Goal: Entertainment & Leisure: Browse casually

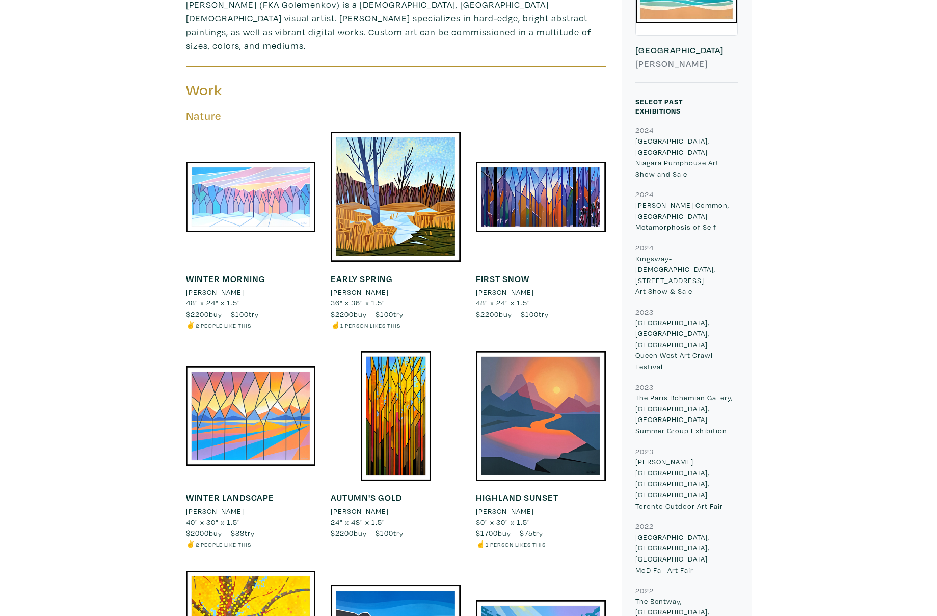
scroll to position [388, 0]
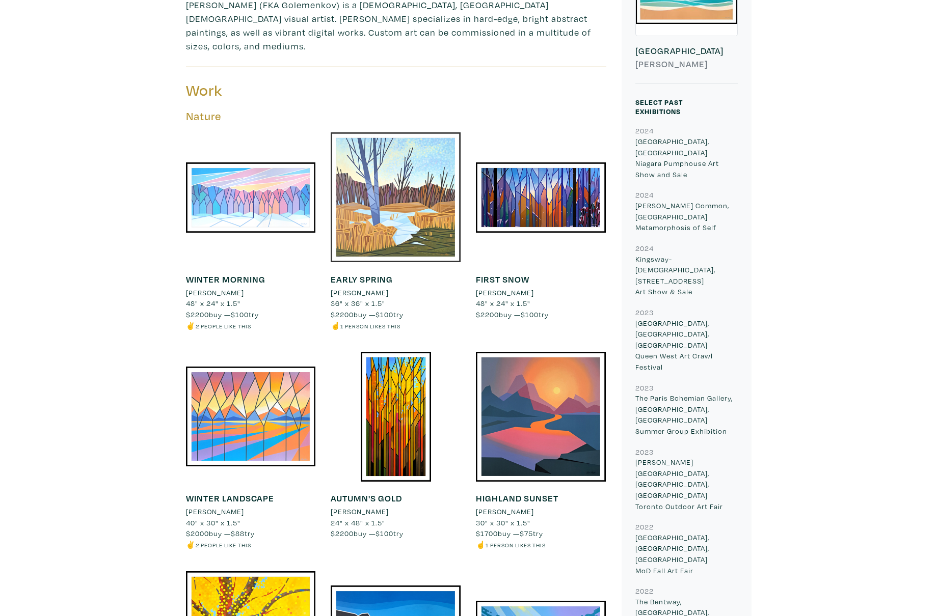
click at [395, 190] on div at bounding box center [396, 197] width 130 height 130
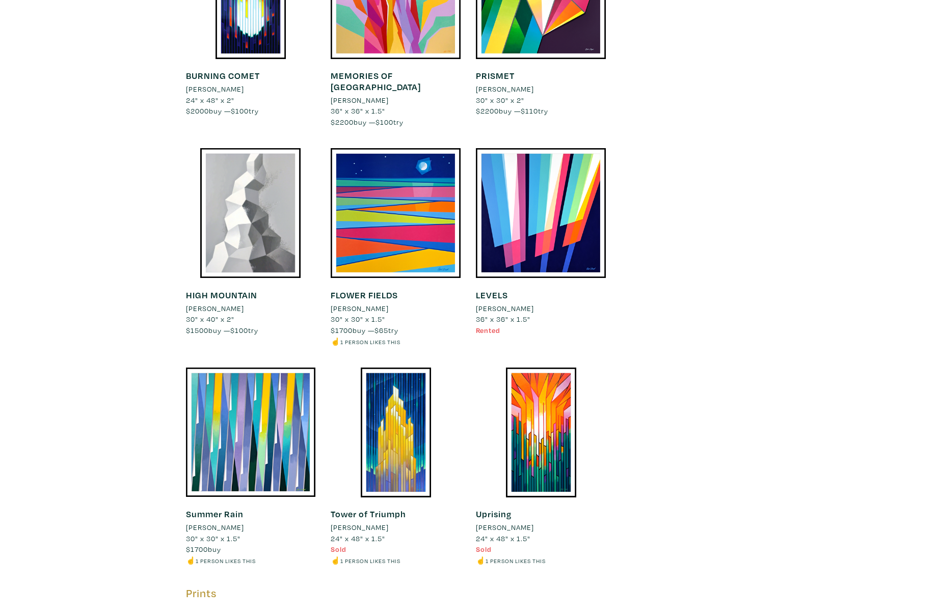
scroll to position [3445, 0]
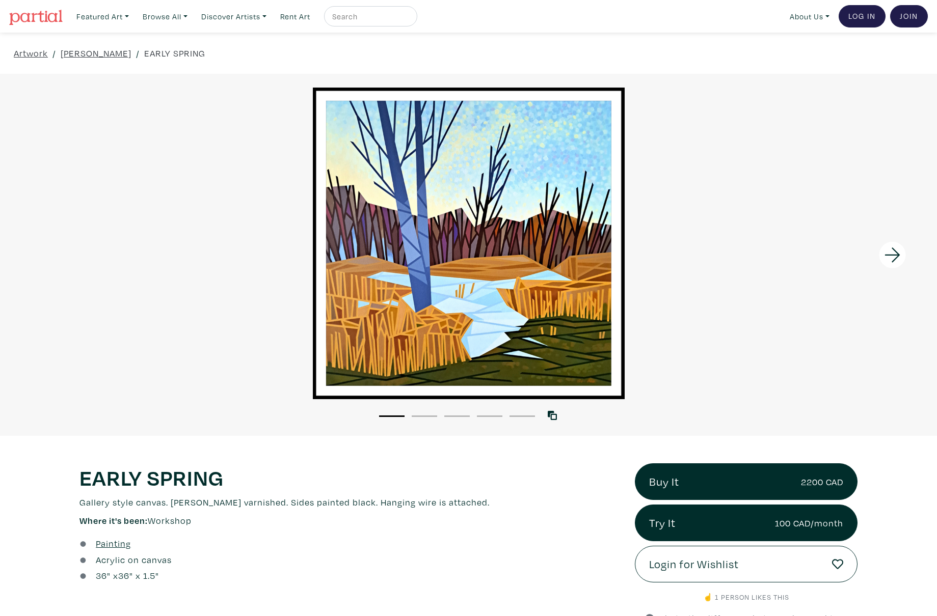
click at [898, 255] on icon at bounding box center [891, 255] width 15 height 15
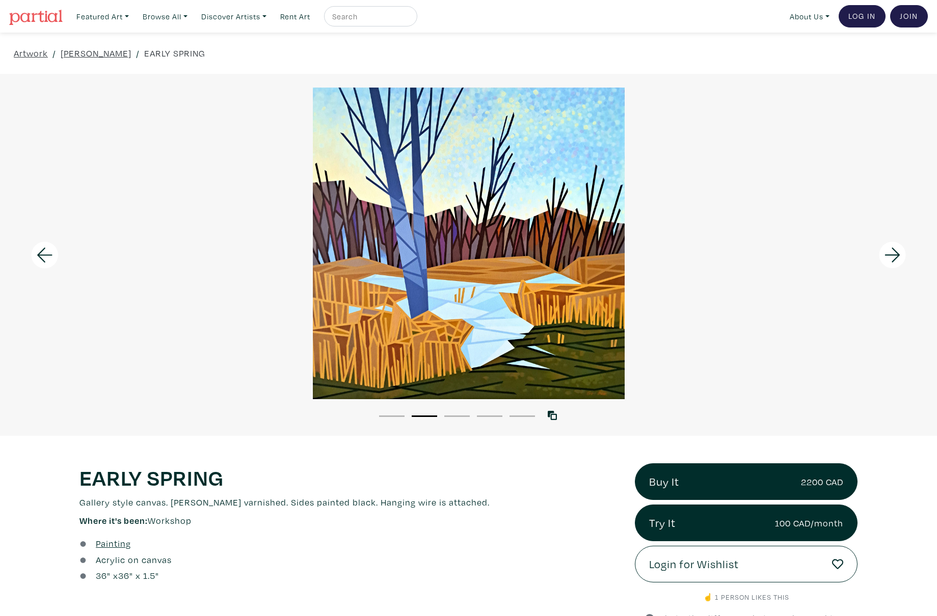
click at [898, 255] on icon at bounding box center [891, 255] width 15 height 15
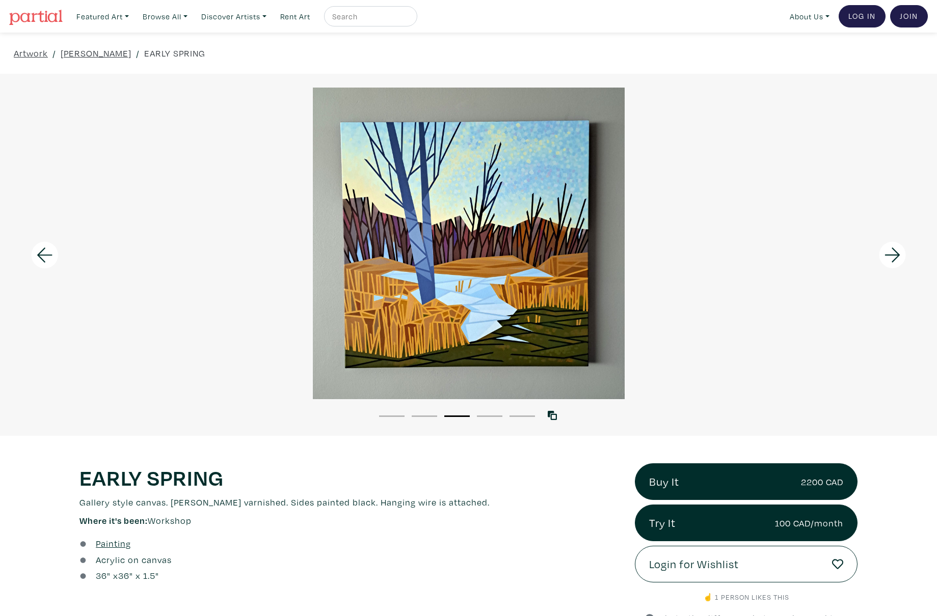
click at [899, 256] on icon at bounding box center [892, 255] width 35 height 28
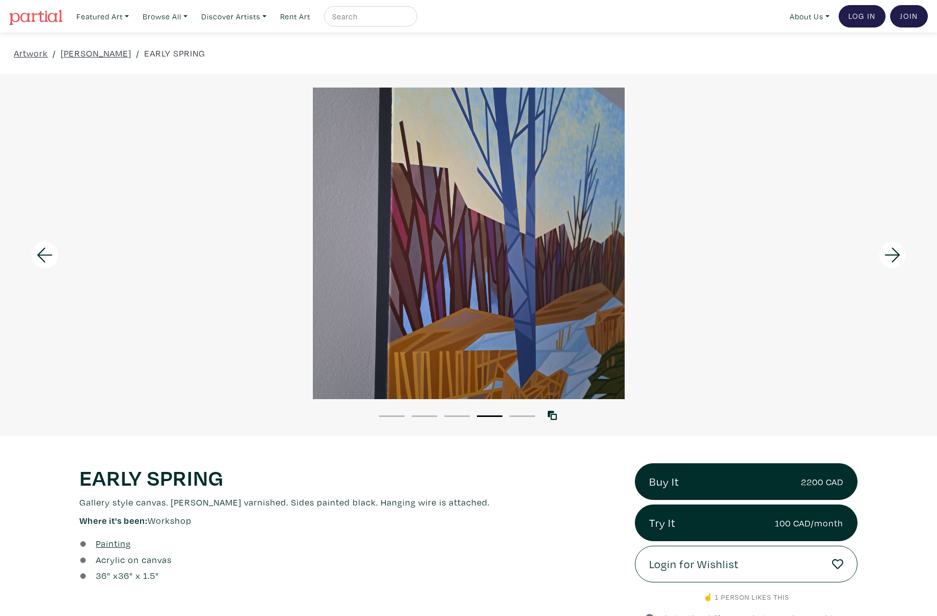
click at [899, 256] on icon at bounding box center [892, 255] width 35 height 28
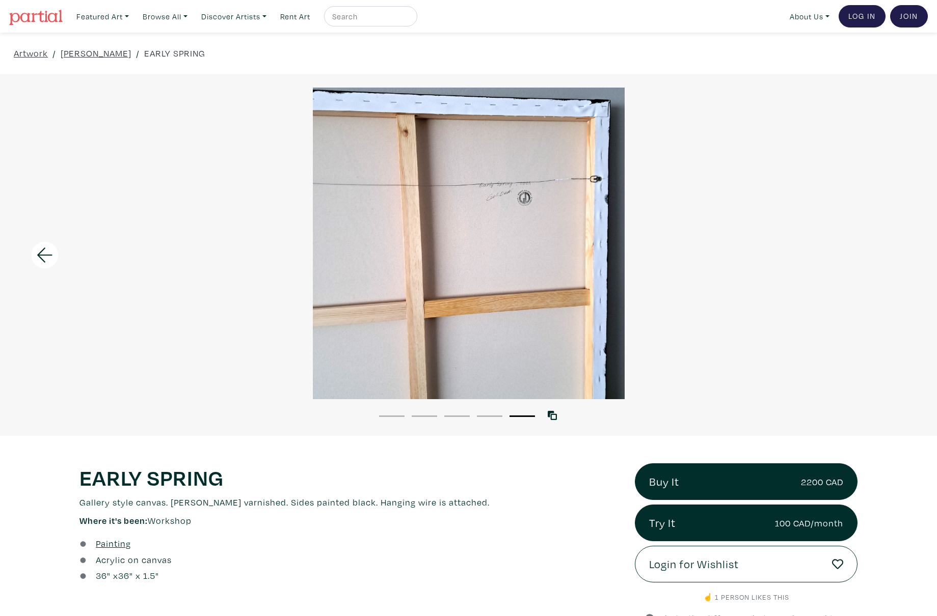
click at [388, 416] on button "1" at bounding box center [391, 417] width 25 height 2
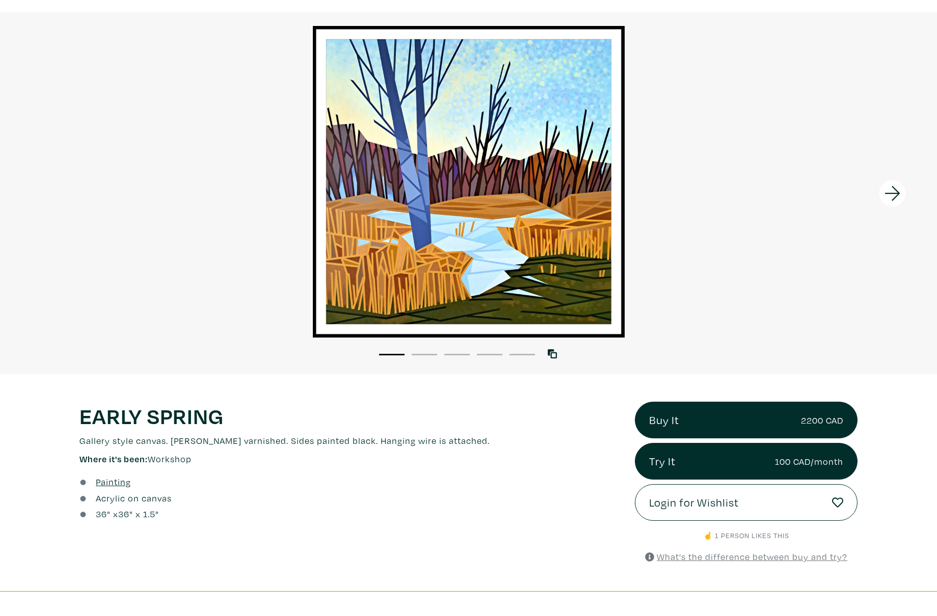
scroll to position [64, 0]
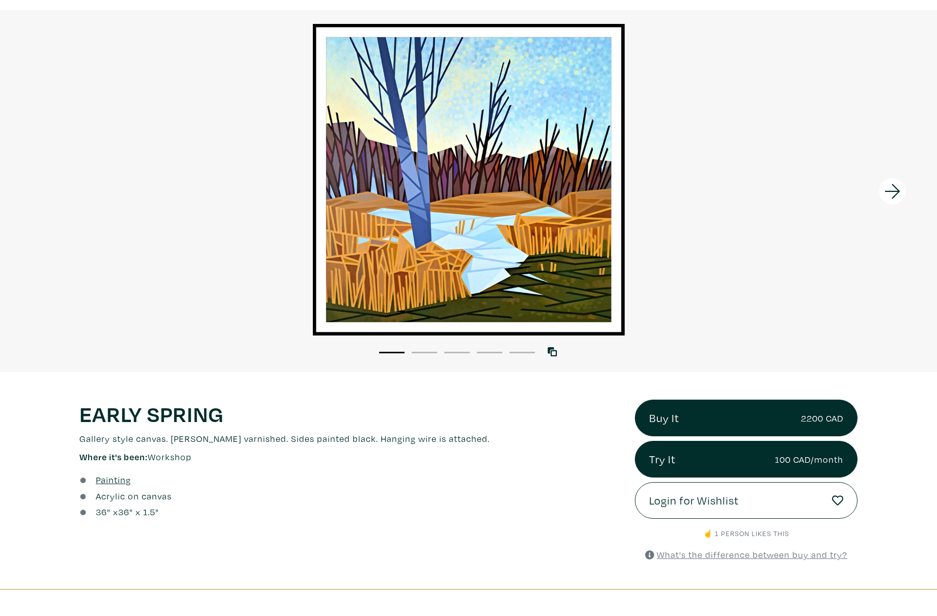
click at [893, 199] on icon at bounding box center [892, 192] width 35 height 28
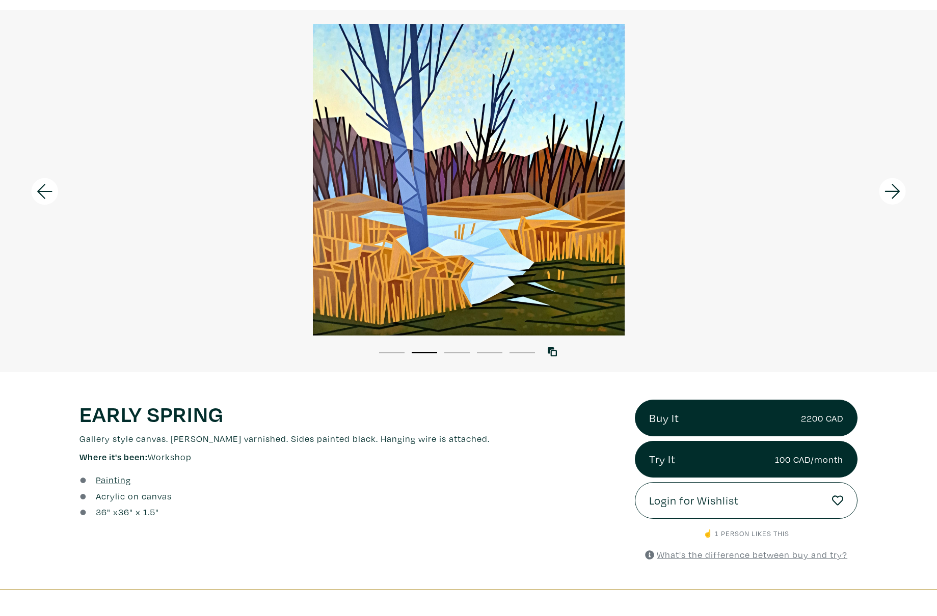
click at [893, 199] on icon at bounding box center [892, 192] width 35 height 28
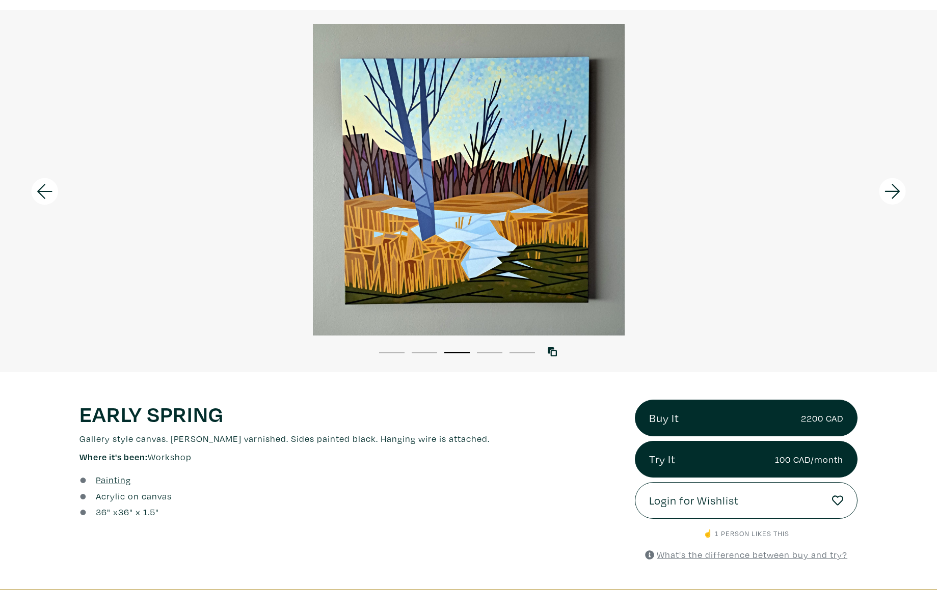
click at [893, 199] on icon at bounding box center [892, 192] width 35 height 28
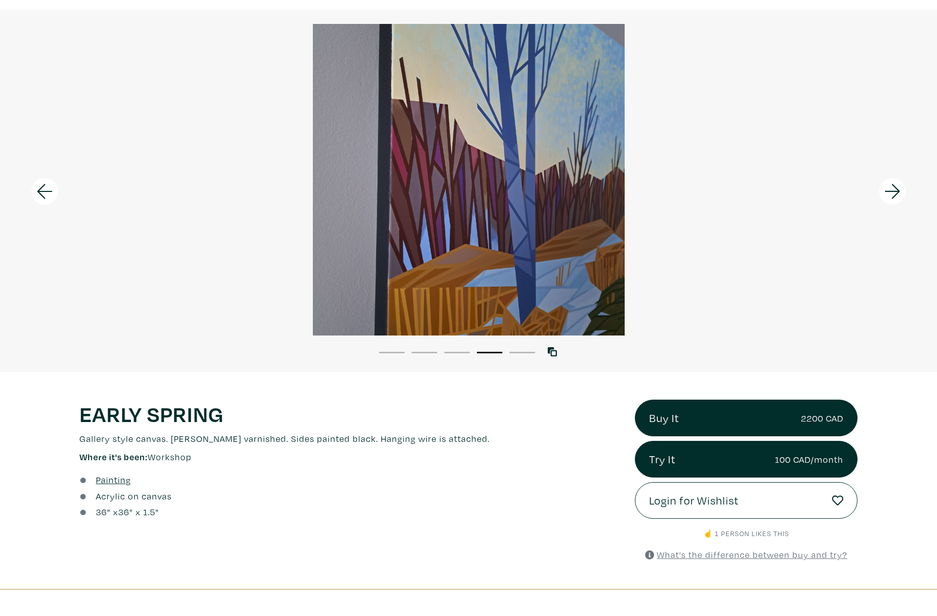
scroll to position [76, 0]
